Goal: Task Accomplishment & Management: Use online tool/utility

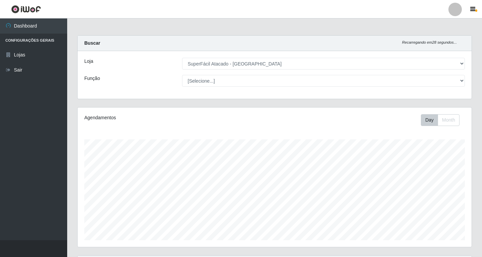
select select "503"
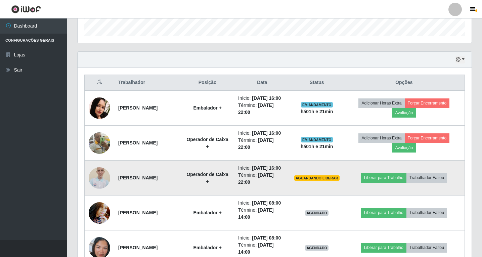
scroll to position [201, 0]
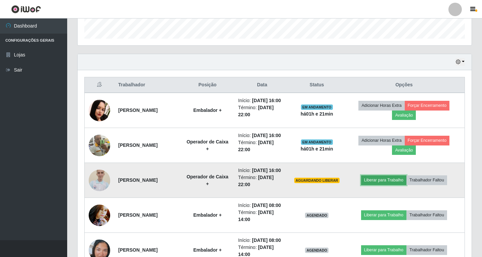
click at [384, 185] on button "Liberar para Trabalho" at bounding box center [383, 179] width 45 height 9
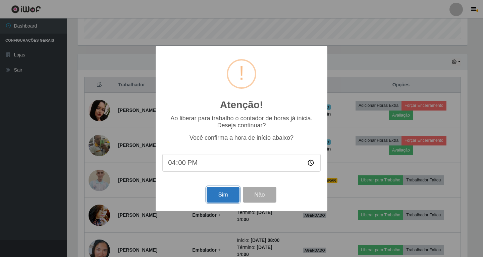
click at [212, 195] on button "Sim" at bounding box center [223, 195] width 33 height 16
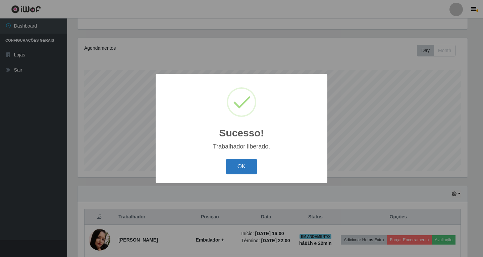
click at [243, 166] on button "OK" at bounding box center [241, 167] width 31 height 16
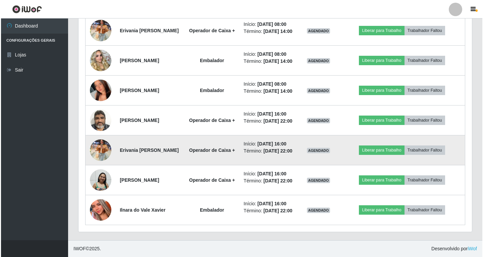
scroll to position [1244, 0]
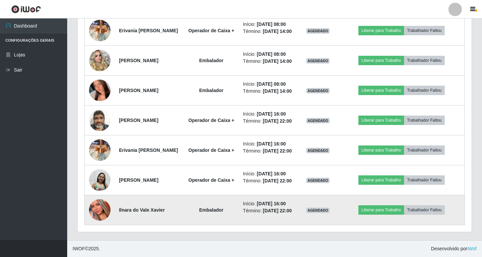
click at [97, 210] on img at bounding box center [99, 210] width 21 height 47
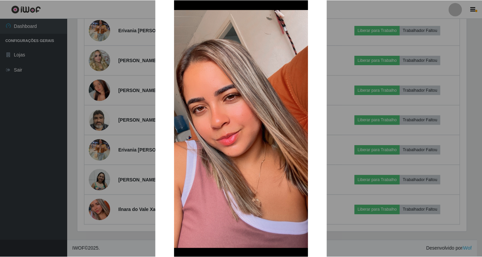
scroll to position [93, 0]
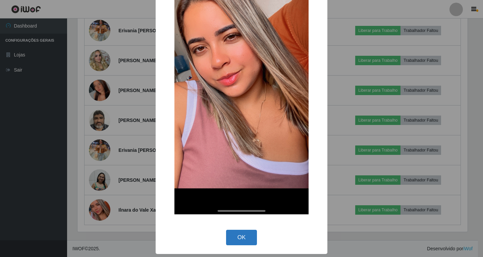
click at [231, 232] on button "OK" at bounding box center [241, 238] width 31 height 16
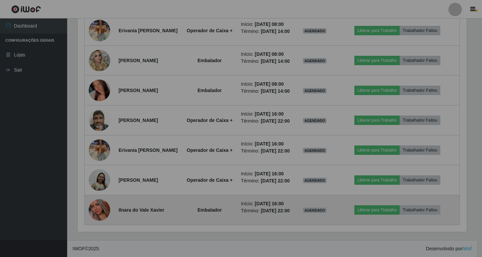
scroll to position [139, 394]
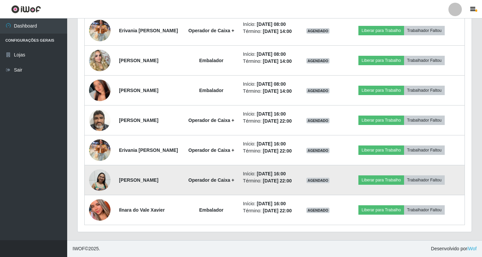
click at [234, 177] on strong "Operador de Caixa +" at bounding box center [211, 179] width 46 height 5
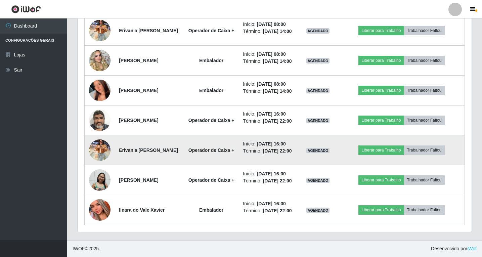
click at [234, 147] on strong "Operador de Caixa +" at bounding box center [211, 149] width 46 height 5
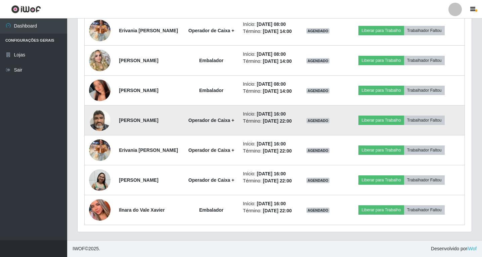
click at [235, 105] on td "Operador de Caixa +" at bounding box center [211, 120] width 55 height 30
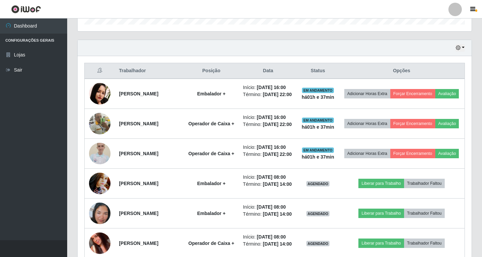
scroll to position [204, 0]
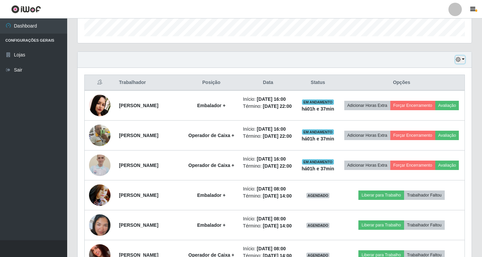
click at [457, 58] on icon "button" at bounding box center [457, 59] width 5 height 5
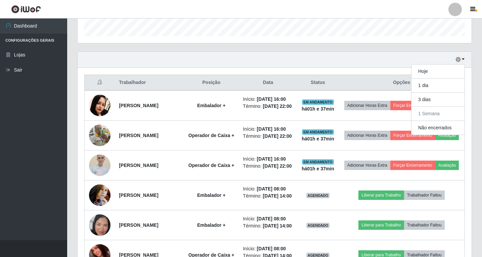
click at [329, 52] on div "Hoje 1 dia 3 dias 1 Semana Não encerrados" at bounding box center [275, 60] width 394 height 16
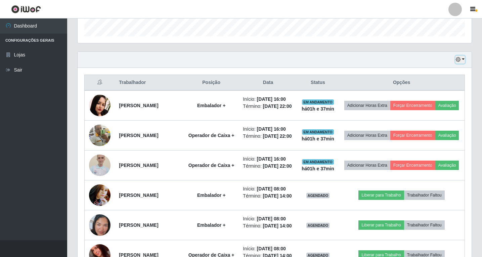
click at [463, 61] on button "button" at bounding box center [459, 60] width 9 height 8
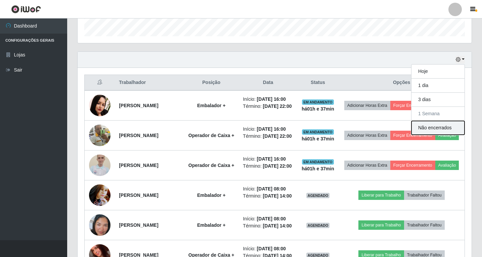
click at [436, 129] on button "Não encerrados" at bounding box center [437, 128] width 53 height 14
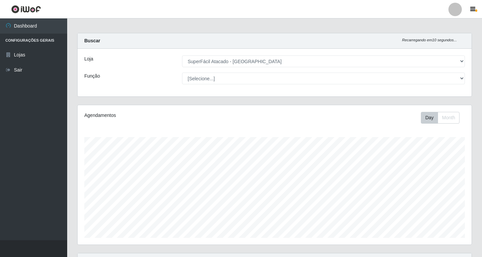
scroll to position [0, 0]
